Goal: Complete application form

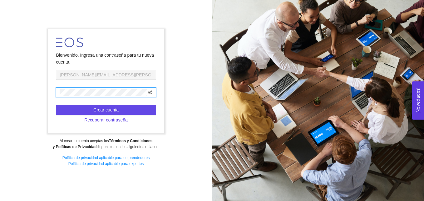
click at [150, 93] on icon "eye-invisible" at bounding box center [150, 92] width 4 height 4
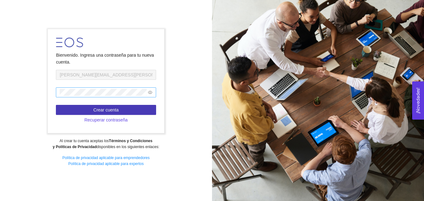
click at [113, 110] on span "Crear cuenta" at bounding box center [105, 109] width 25 height 7
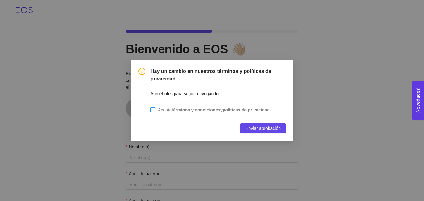
click at [155, 109] on input "Acepto términos y condiciones y políticas de privacidad." at bounding box center [153, 109] width 5 height 5
checkbox input "true"
click at [276, 127] on span "Enviar aprobación" at bounding box center [263, 128] width 35 height 7
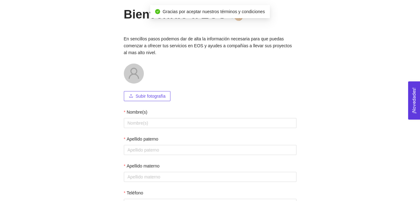
scroll to position [35, 0]
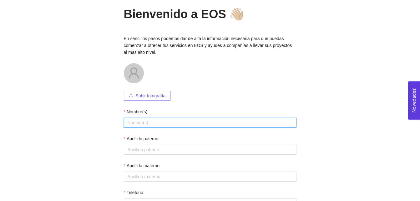
click at [133, 122] on input "Nombre(s)" at bounding box center [210, 123] width 173 height 10
type input "[PERSON_NAME]"
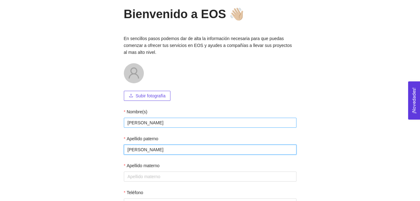
type input "[PERSON_NAME]"
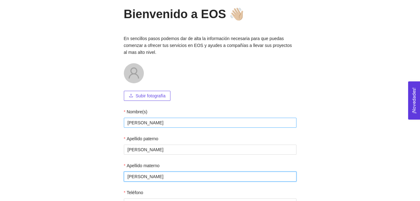
scroll to position [85, 0]
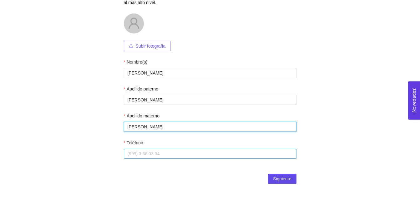
type input "[PERSON_NAME]"
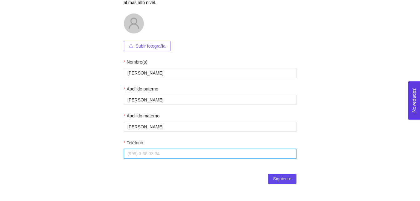
click at [138, 150] on input "Teléfono" at bounding box center [210, 153] width 173 height 10
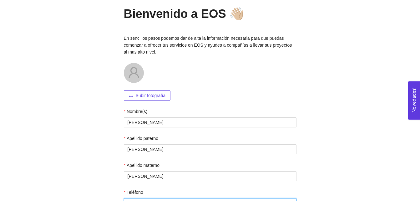
scroll to position [35, 0]
type input "3315002360"
click at [148, 95] on span "Subir fotografía" at bounding box center [151, 95] width 30 height 7
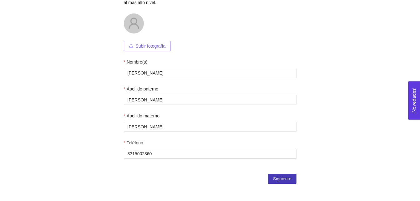
click at [281, 177] on span "Siguiente" at bounding box center [282, 178] width 18 height 7
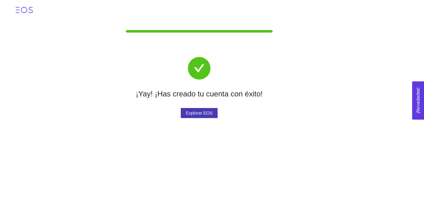
click at [187, 112] on span "Explorar EOS" at bounding box center [199, 112] width 27 height 7
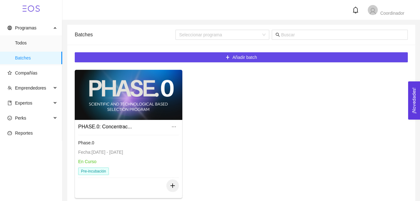
click at [257, 84] on div "PHASE.0: Concentrac... Phase.0 Fecha: [DATE] - [DATE] En Curso Pre-incubación" at bounding box center [241, 136] width 338 height 133
click at [135, 92] on div at bounding box center [129, 95] width 108 height 50
